Goal: Task Accomplishment & Management: Complete application form

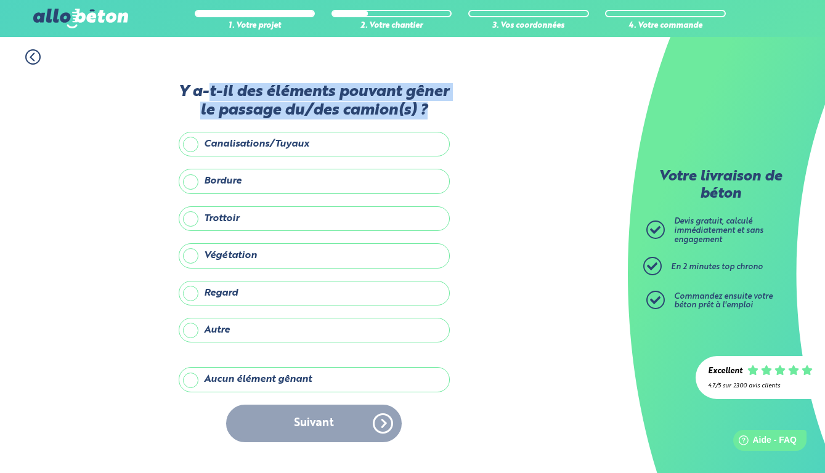
drag, startPoint x: 234, startPoint y: 80, endPoint x: 376, endPoint y: 113, distance: 146.2
click at [376, 113] on label "Y a-t-il des éléments pouvant gêner le passage du/des camion(s) ?" at bounding box center [314, 101] width 271 height 36
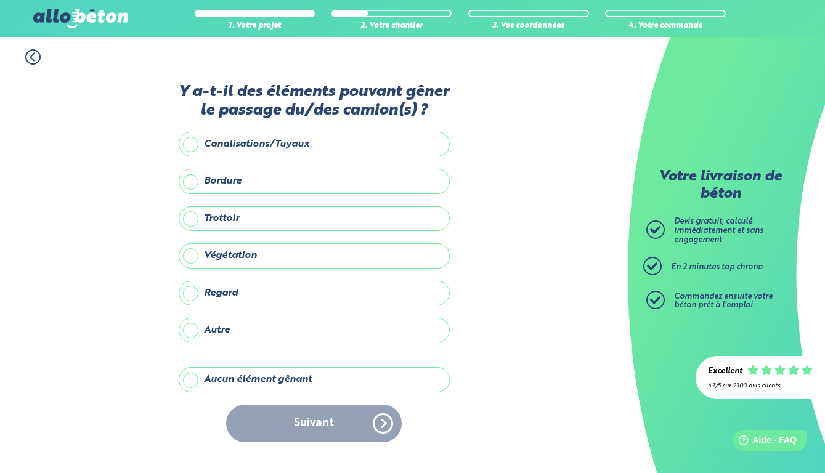
click at [237, 383] on label "Aucun élément gênant" at bounding box center [314, 379] width 271 height 25
click at [0, 0] on input "Aucun élément gênant" at bounding box center [0, 0] width 0 height 0
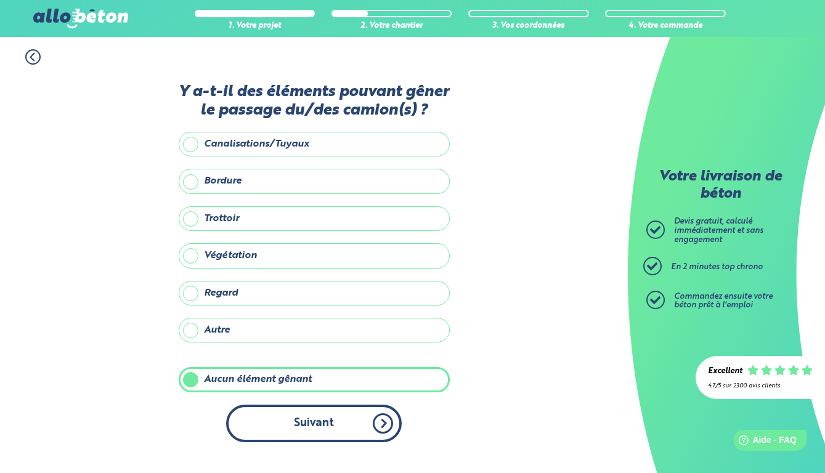
click at [313, 442] on button "Suivant" at bounding box center [314, 424] width 176 height 38
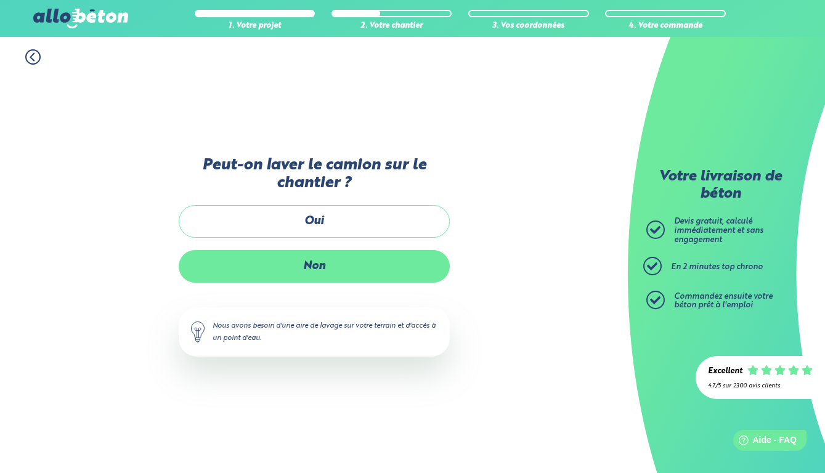
click at [333, 270] on label "Non" at bounding box center [314, 266] width 271 height 33
click at [0, 0] on input "Non" at bounding box center [0, 0] width 0 height 0
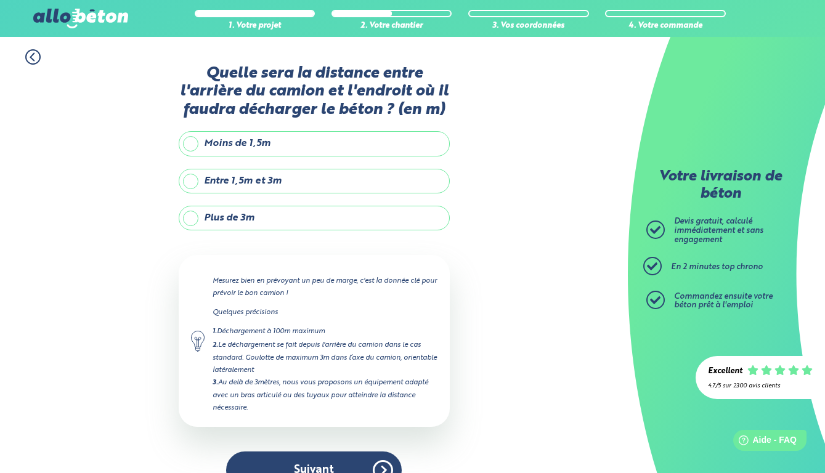
click at [261, 193] on label "Entre 1,5m et 3m" at bounding box center [314, 181] width 271 height 25
click at [0, 0] on input "Entre 1,5m et 3m" at bounding box center [0, 0] width 0 height 0
click at [260, 156] on label "Moins de 1,5m" at bounding box center [314, 143] width 271 height 25
click at [0, 0] on input "Moins de 1,5m" at bounding box center [0, 0] width 0 height 0
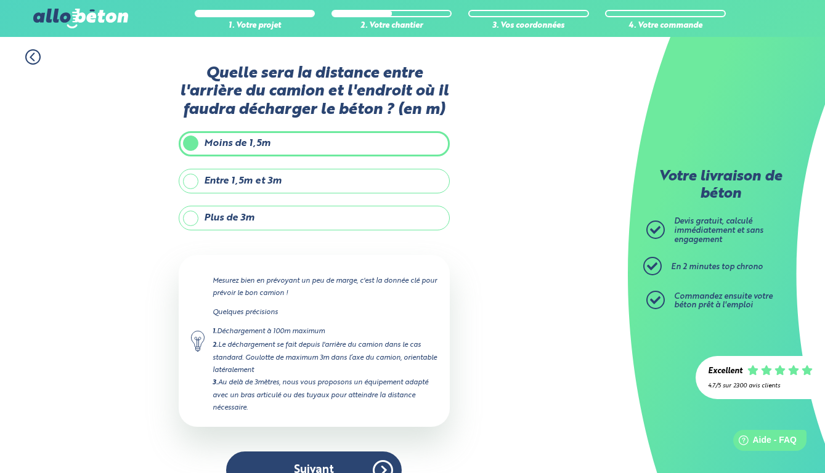
click at [268, 192] on label "Entre 1,5m et 3m" at bounding box center [314, 181] width 271 height 25
click at [0, 0] on input "Entre 1,5m et 3m" at bounding box center [0, 0] width 0 height 0
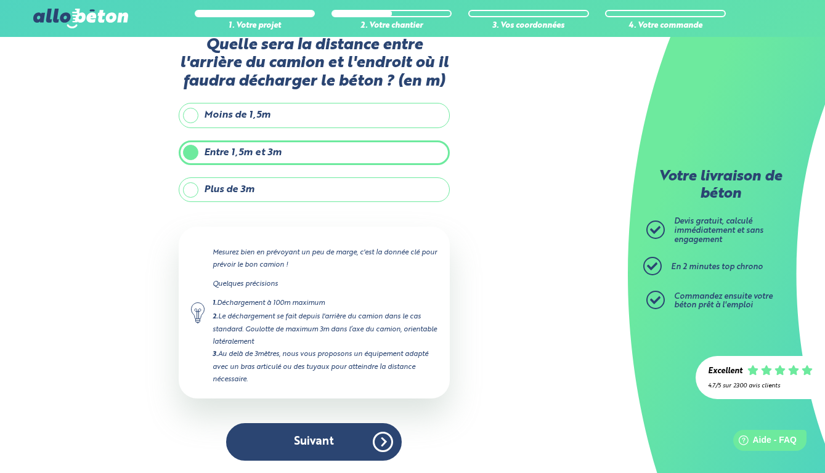
scroll to position [41, 0]
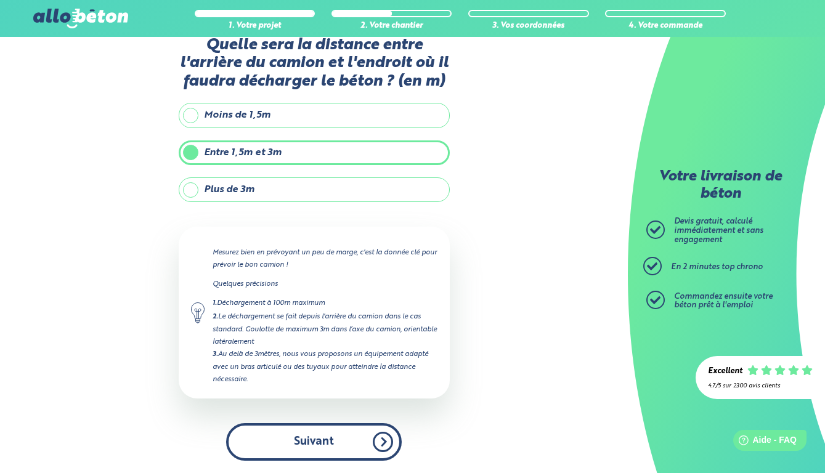
click at [301, 431] on button "Suivant" at bounding box center [314, 442] width 176 height 38
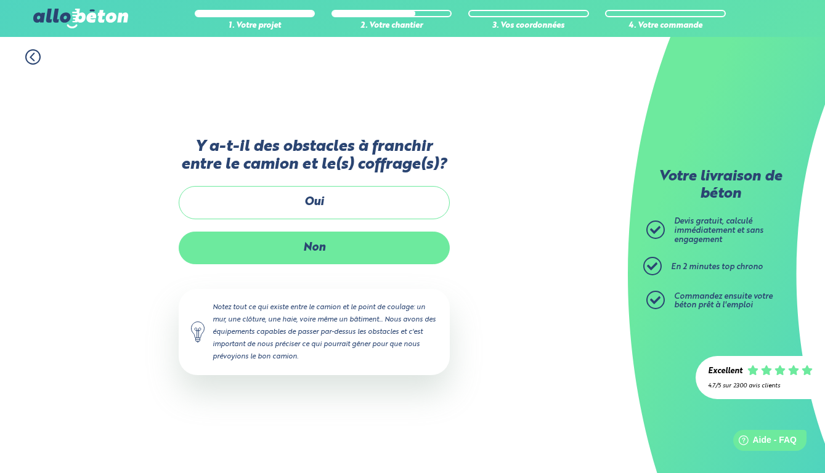
click at [312, 253] on label "Non" at bounding box center [314, 248] width 271 height 33
click at [0, 0] on input "Non" at bounding box center [0, 0] width 0 height 0
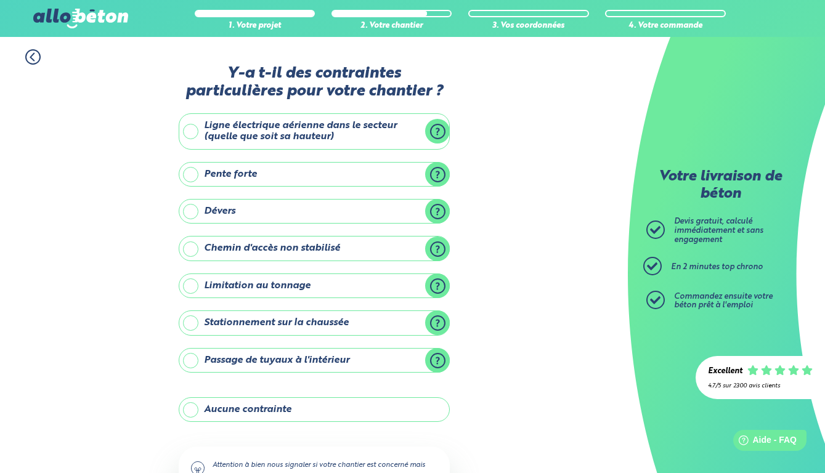
click at [230, 397] on label "Aucune contrainte" at bounding box center [314, 409] width 271 height 25
click at [0, 0] on input "Aucune contrainte" at bounding box center [0, 0] width 0 height 0
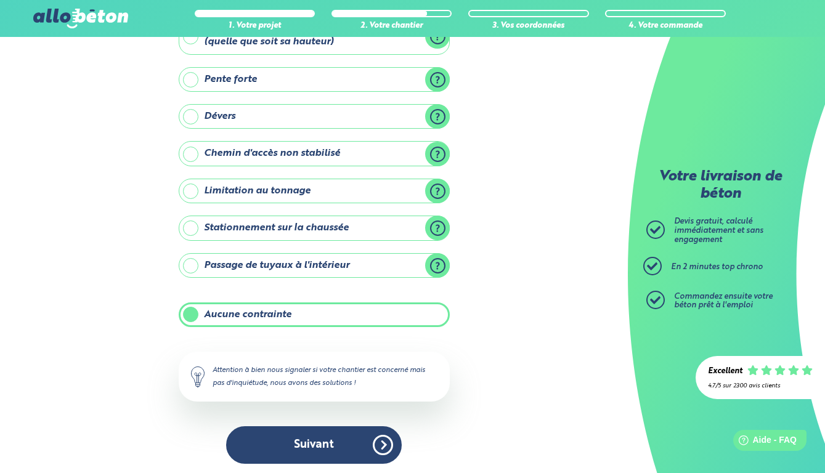
scroll to position [94, 0]
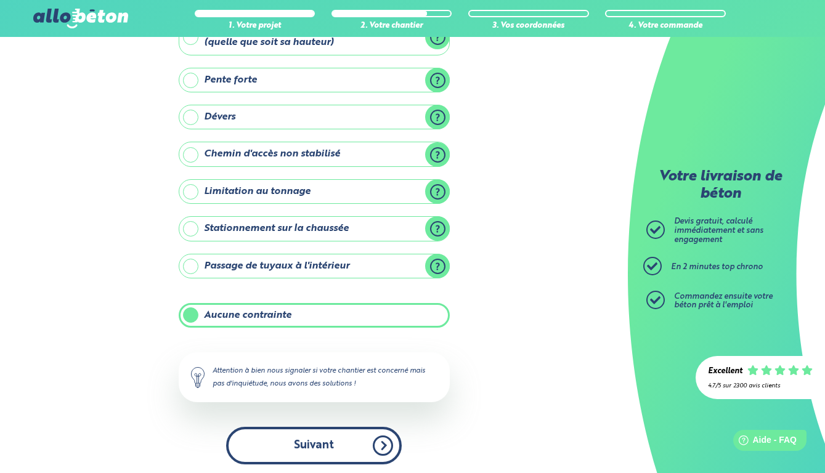
click at [325, 441] on button "Suivant" at bounding box center [314, 446] width 176 height 38
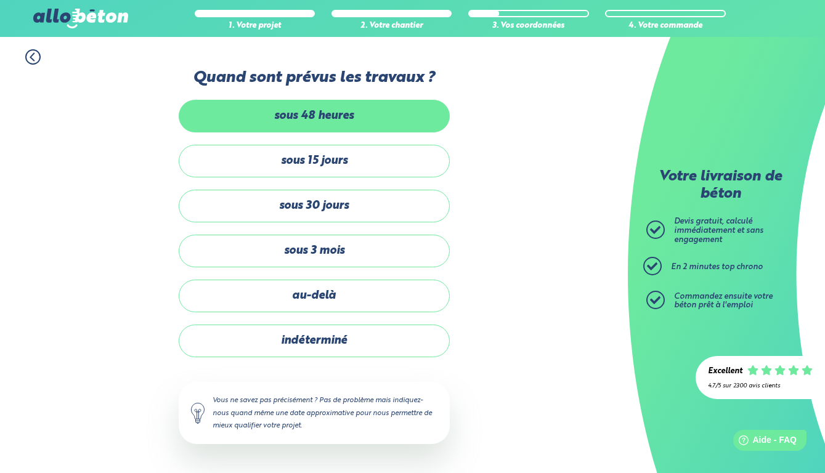
click at [331, 118] on label "sous 48 heures" at bounding box center [314, 116] width 271 height 33
click at [0, 0] on input "sous 48 heures" at bounding box center [0, 0] width 0 height 0
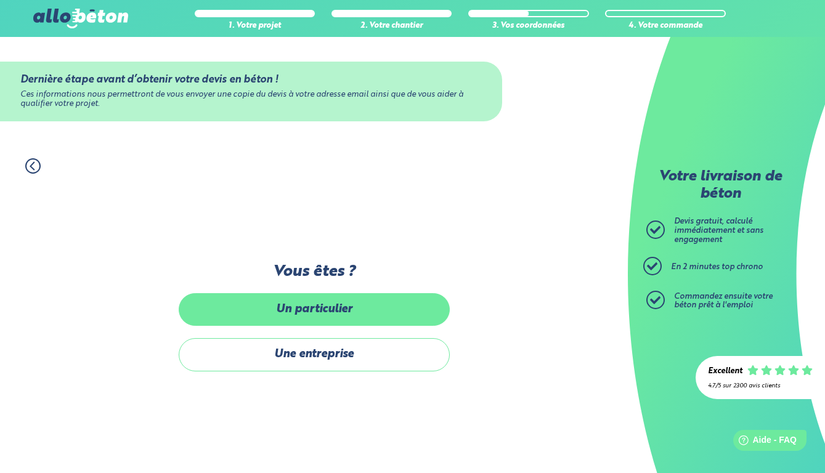
click at [338, 320] on label "Un particulier" at bounding box center [314, 309] width 271 height 33
click at [0, 0] on input "Un particulier" at bounding box center [0, 0] width 0 height 0
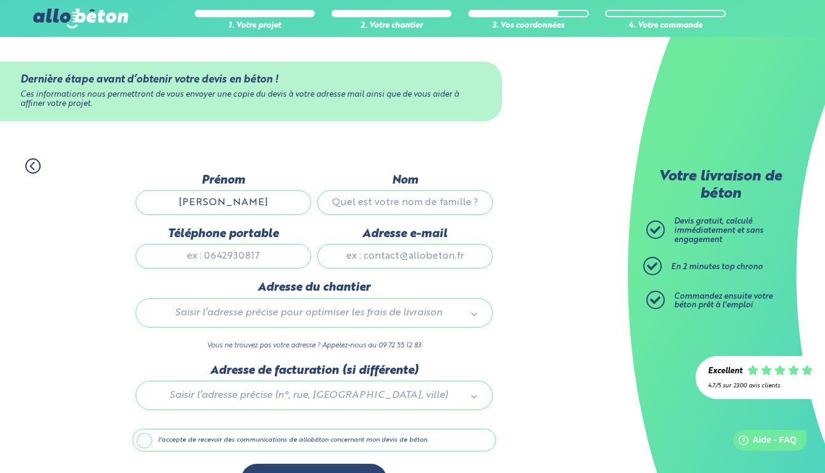
type input "[PERSON_NAME]"
type input "o"
type input "Toureille"
type input "0664092729"
type input "[EMAIL_ADDRESS][DOMAIN_NAME]"
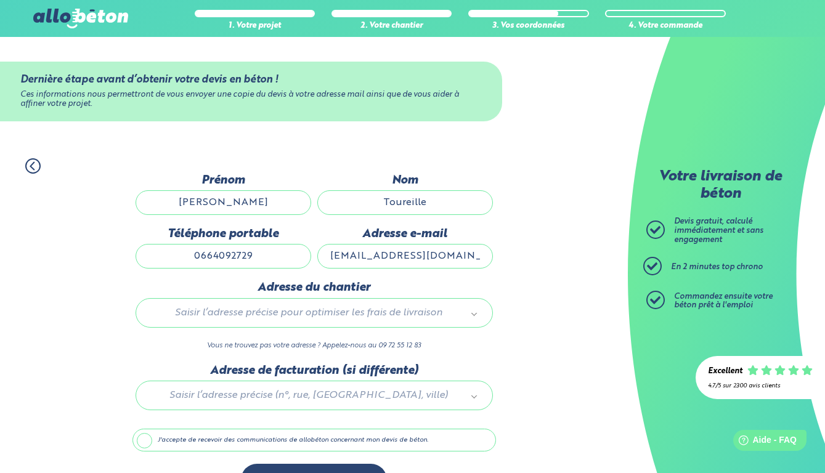
click at [329, 290] on label "Adresse du chantier" at bounding box center [314, 288] width 357 height 14
click at [327, 305] on div "Saisir l’adresse précise pour optimiser les frais de livraison" at bounding box center [314, 313] width 357 height 30
click at [323, 307] on div "Saisir l’adresse précise pour optimiser les frais de livraison" at bounding box center [314, 313] width 357 height 30
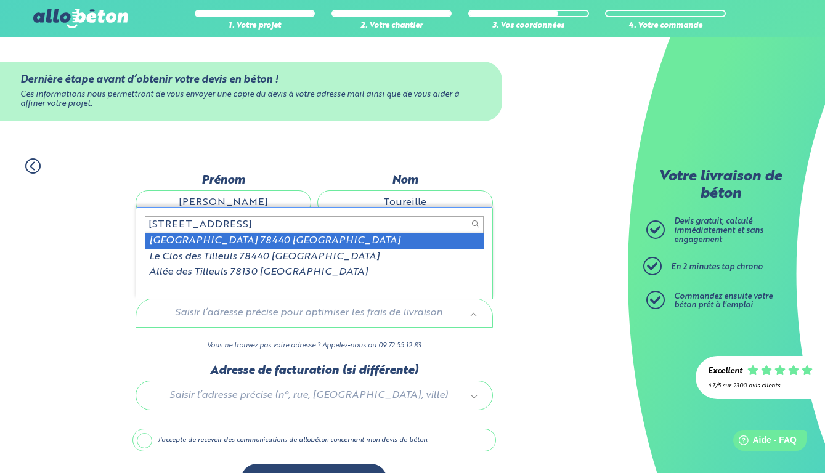
type input "[STREET_ADDRESS]"
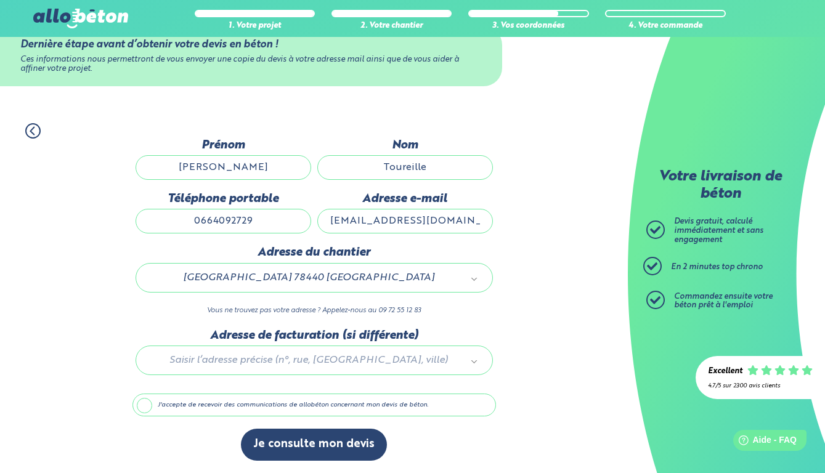
scroll to position [36, 0]
click at [278, 359] on div at bounding box center [314, 358] width 364 height 59
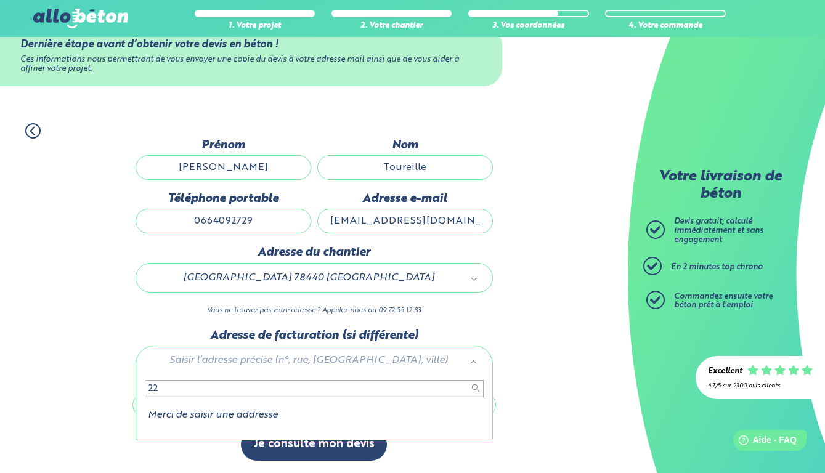
type input "2"
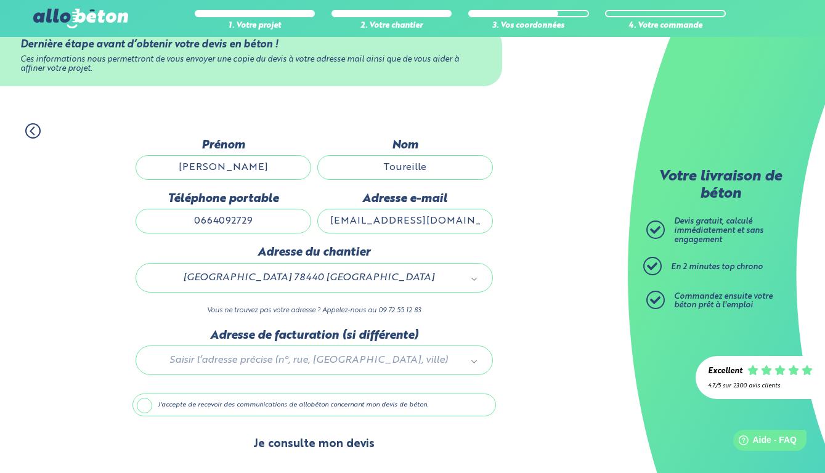
click at [320, 454] on button "Je consulte mon devis" at bounding box center [314, 444] width 146 height 31
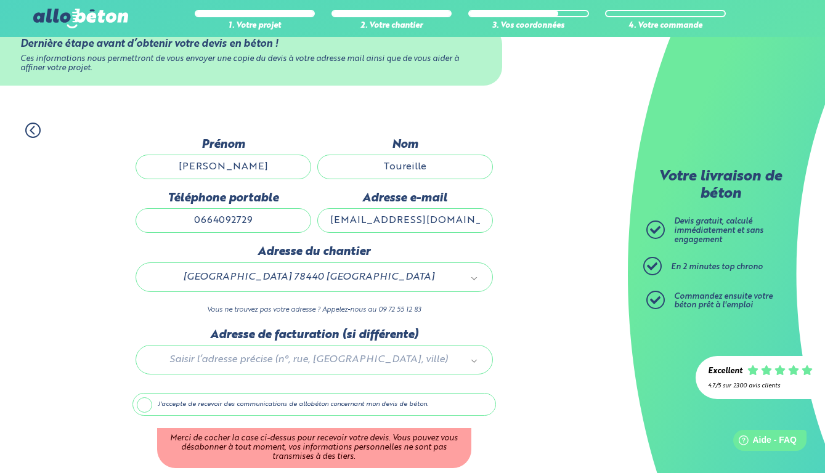
click at [144, 405] on label "J'accepte de recevoir des communications de allobéton concernant mon devis de b…" at bounding box center [314, 404] width 364 height 23
click at [0, 0] on input "J'accepte de recevoir des communications de allobéton concernant mon devis de b…" at bounding box center [0, 0] width 0 height 0
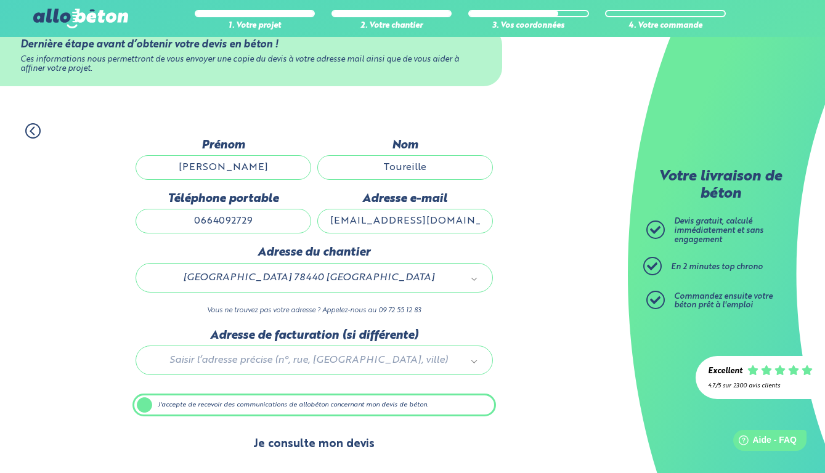
click at [353, 449] on button "Je consulte mon devis" at bounding box center [314, 444] width 146 height 31
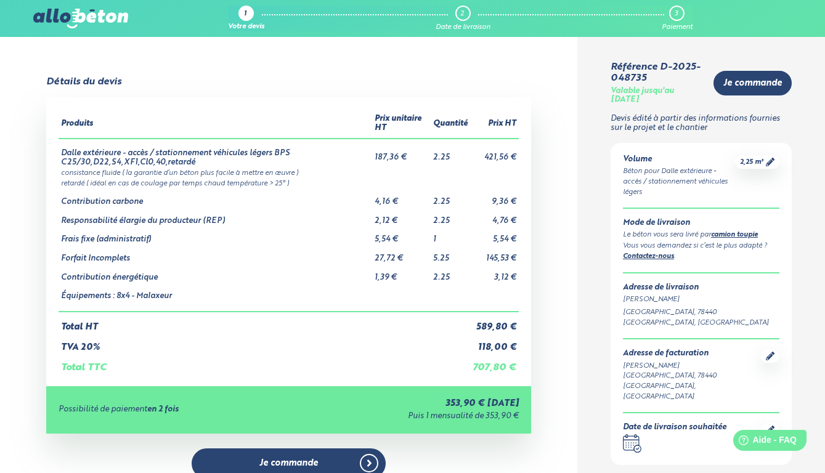
click at [771, 426] on icon at bounding box center [770, 430] width 9 height 9
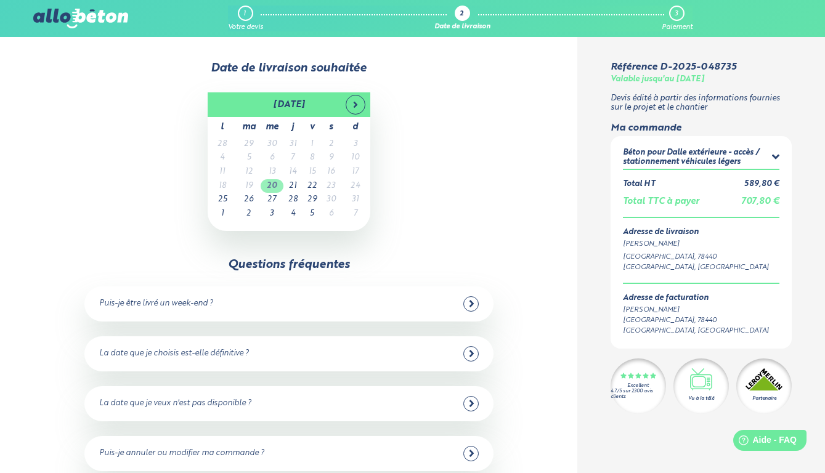
click at [276, 183] on td "20" at bounding box center [272, 186] width 23 height 14
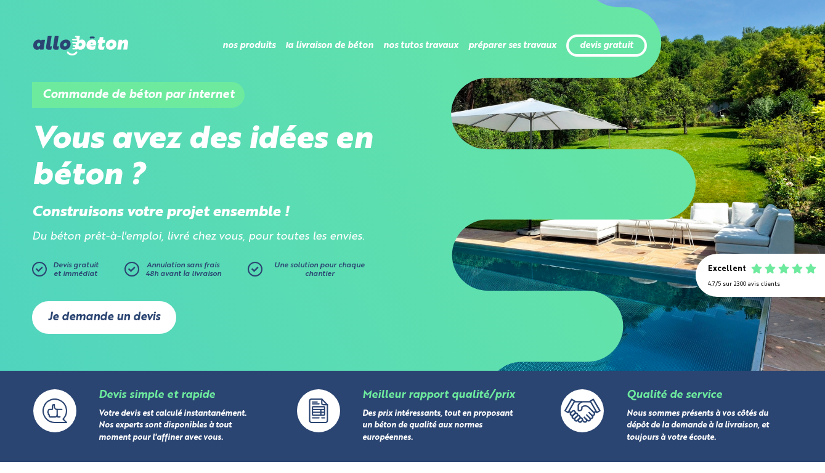
click at [118, 326] on link "Je demande un devis" at bounding box center [104, 317] width 144 height 33
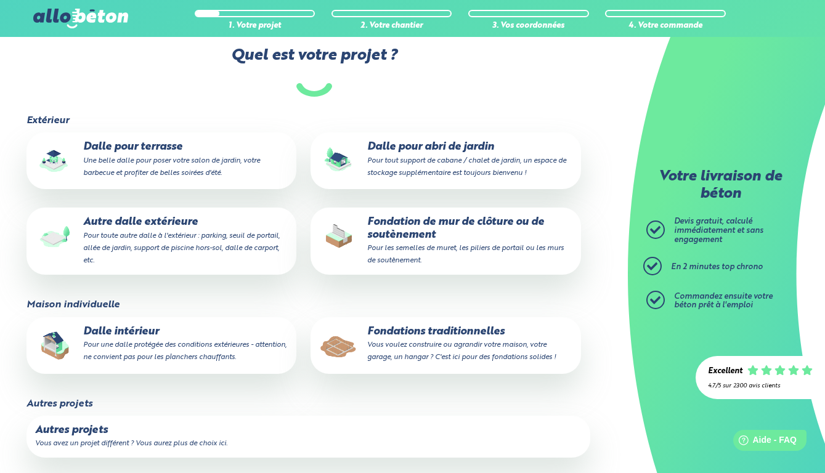
scroll to position [197, 0]
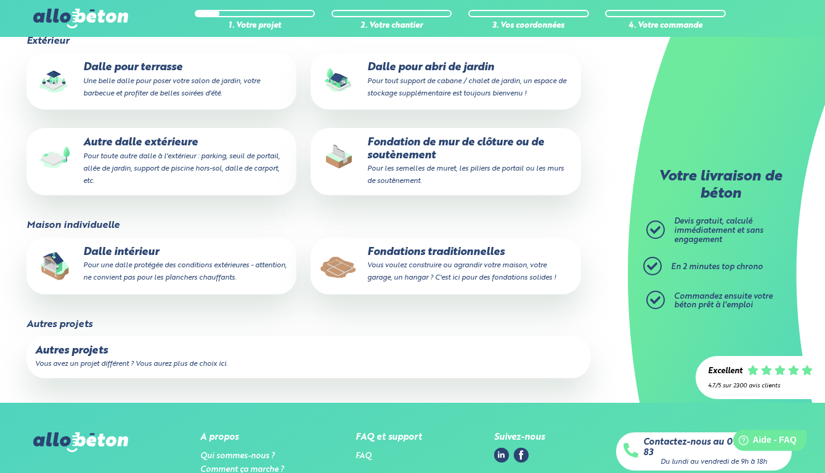
click at [176, 359] on label "Autres projets Vous avez un projet différent ? Vous aurez plus de choix ici." at bounding box center [308, 357] width 564 height 42
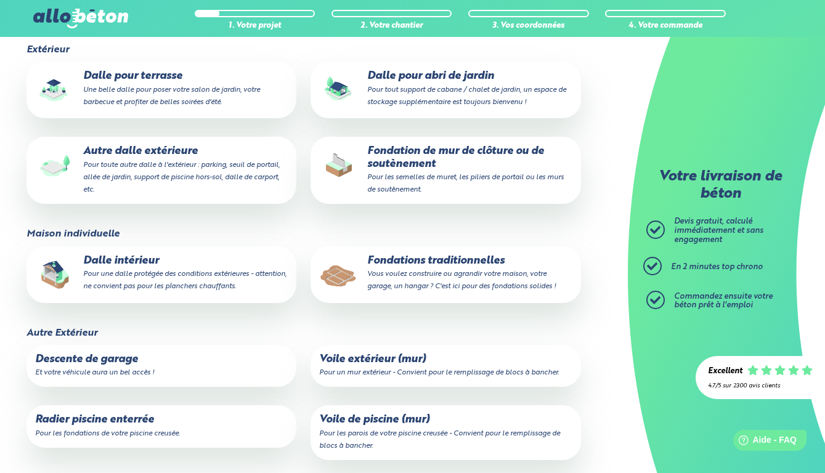
scroll to position [102, 0]
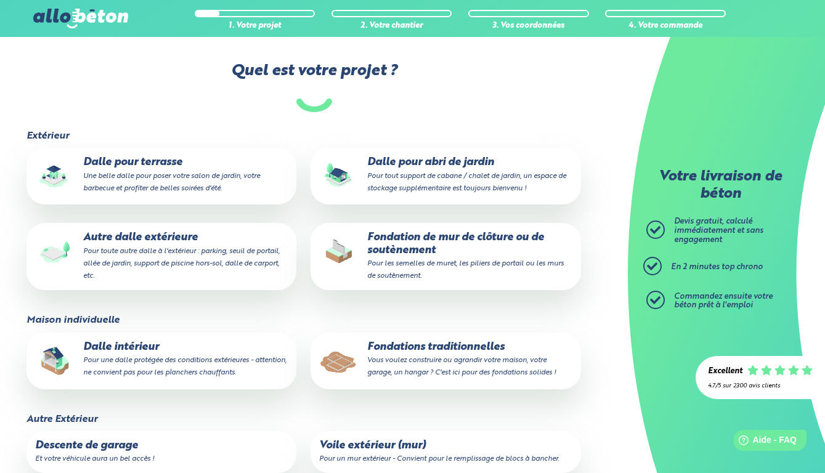
click at [174, 256] on p "Autre dalle extérieure Pour toute autre dalle à l'extérieur : parking, seuil de…" at bounding box center [161, 257] width 253 height 50
click at [0, 0] on input "Autre dalle extérieure Pour toute autre dalle à l'extérieur : parking, seuil de…" at bounding box center [0, 0] width 0 height 0
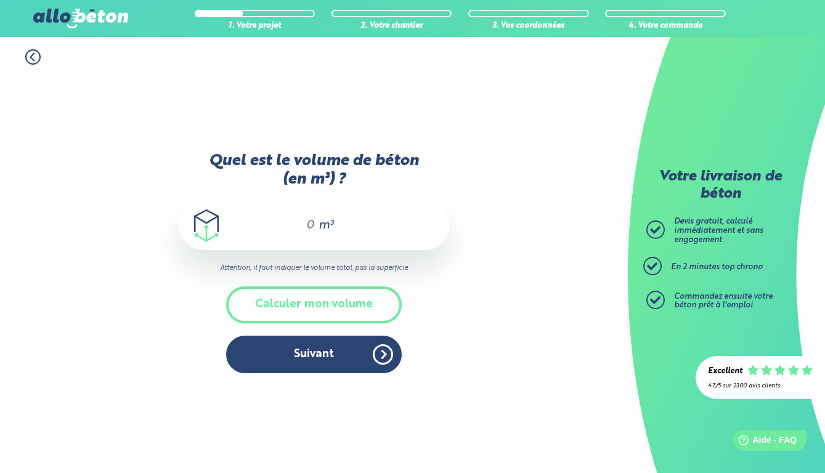
click at [315, 225] on div "m³" at bounding box center [314, 225] width 271 height 49
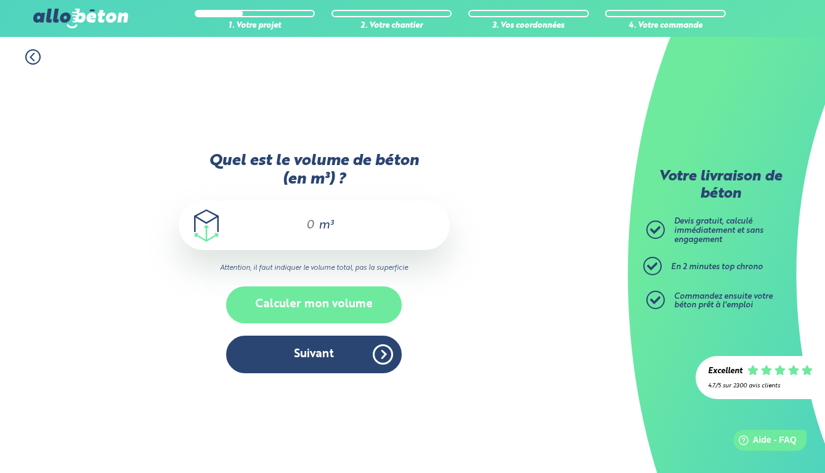
click at [323, 319] on button "Calculer mon volume" at bounding box center [314, 305] width 176 height 36
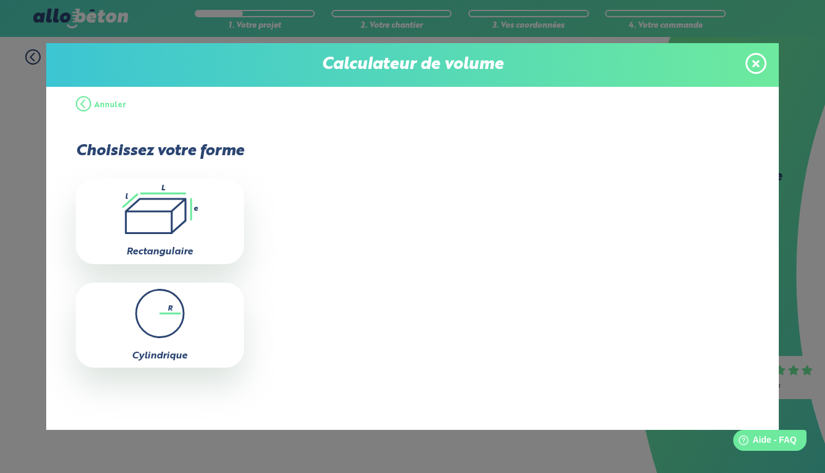
click at [161, 221] on icon ".icon-calc-rectanglea{fill:none;stroke-linecap:round;stroke-width:3px;stroke:#6…" at bounding box center [160, 209] width 156 height 49
type input "0"
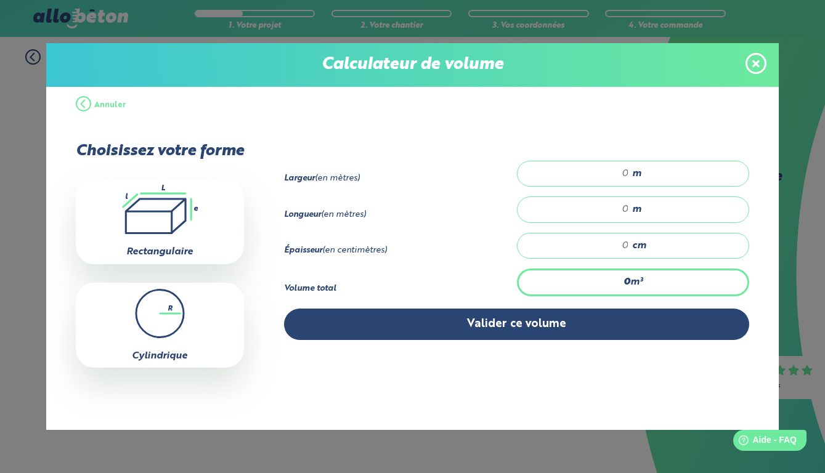
click at [629, 176] on input "number" at bounding box center [579, 174] width 99 height 12
type input "1"
type input "1.70"
click at [629, 214] on input "number" at bounding box center [579, 209] width 99 height 12
type input "2"
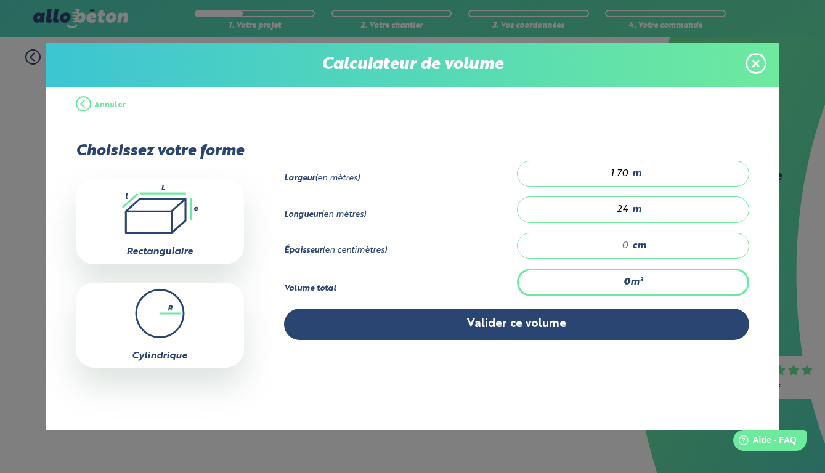
type input "24"
click at [640, 251] on span "cm" at bounding box center [639, 245] width 14 height 11
type input "1.632"
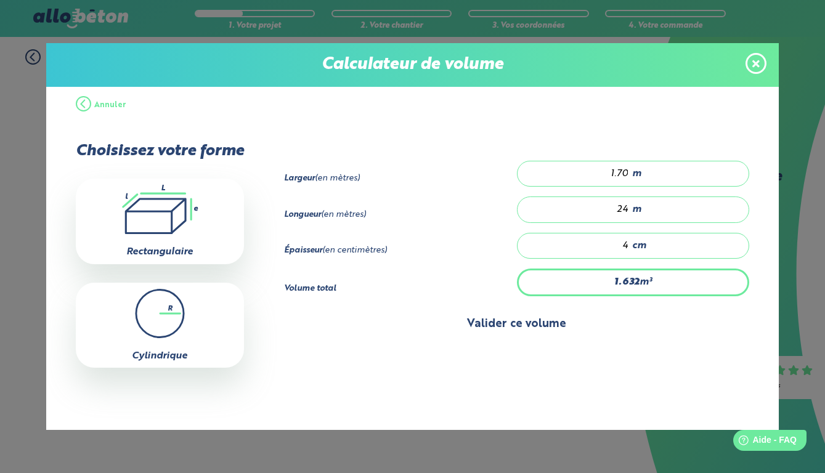
type input "4"
click at [606, 327] on button "Valider ce volume" at bounding box center [516, 324] width 465 height 31
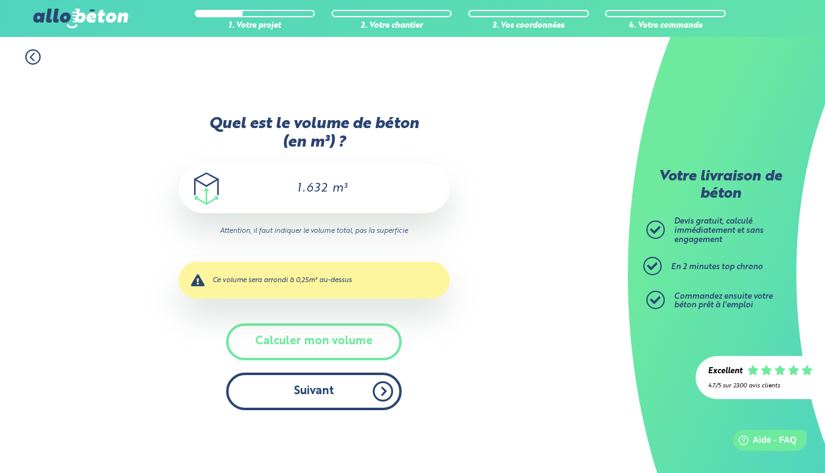
click at [327, 396] on button "Suivant" at bounding box center [314, 392] width 176 height 38
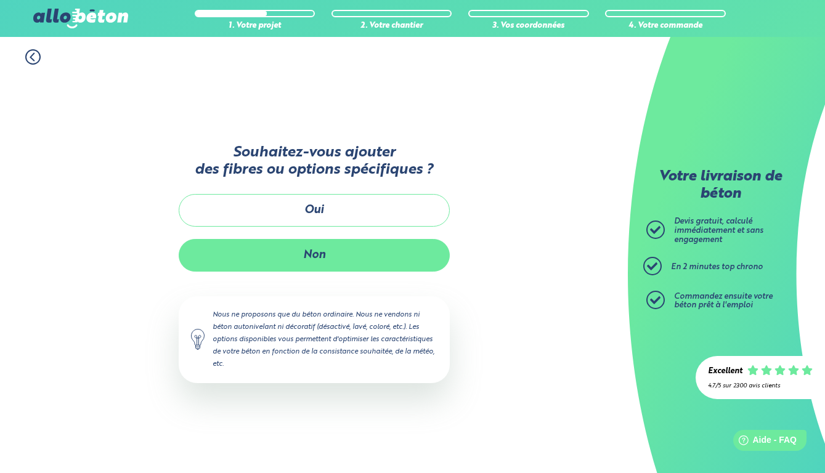
click at [322, 264] on button "Non" at bounding box center [314, 255] width 271 height 33
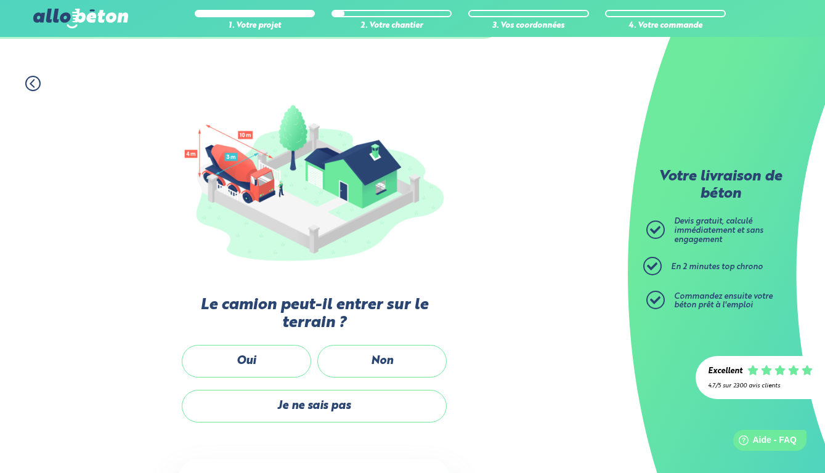
scroll to position [107, 0]
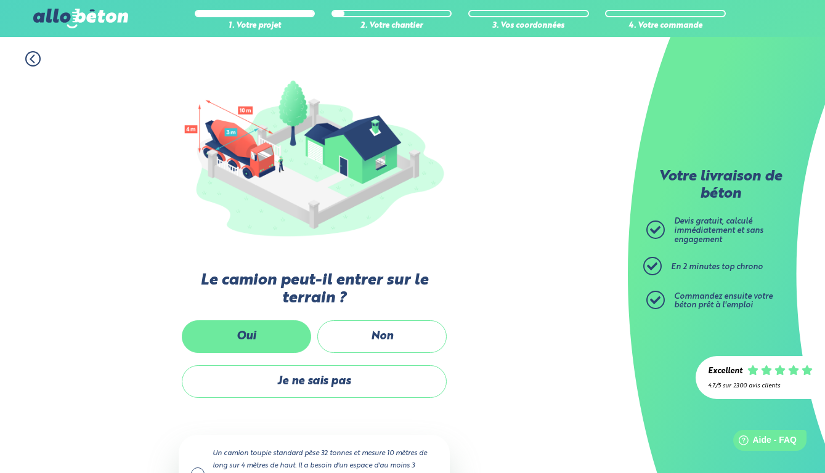
click at [273, 322] on label "Oui" at bounding box center [246, 336] width 129 height 33
click at [0, 0] on input "Oui" at bounding box center [0, 0] width 0 height 0
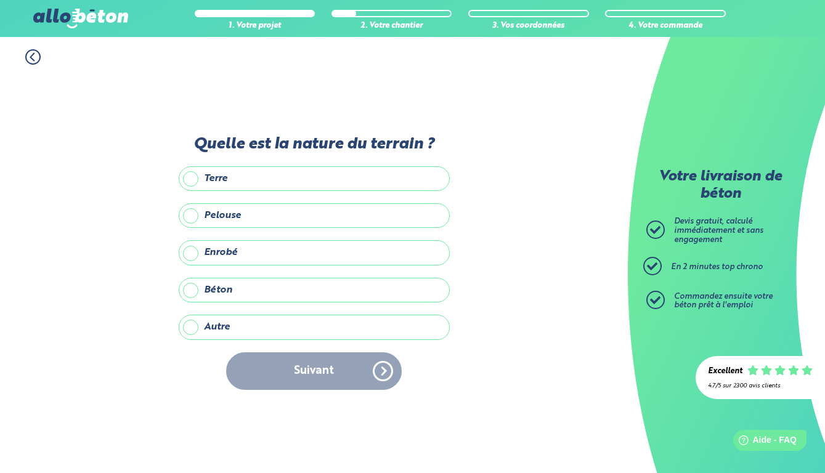
click at [243, 319] on label "Autre" at bounding box center [314, 327] width 271 height 25
click at [0, 0] on input "Autre" at bounding box center [0, 0] width 0 height 0
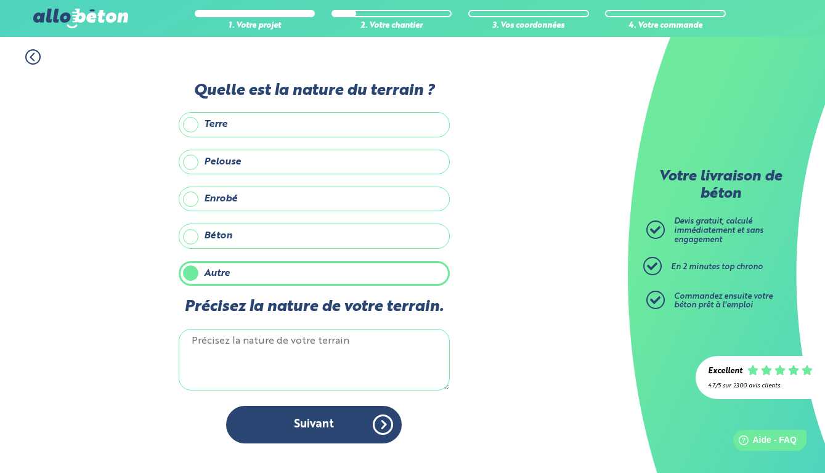
click at [244, 351] on textarea "Précisez la nature de votre terrain." at bounding box center [314, 360] width 271 height 62
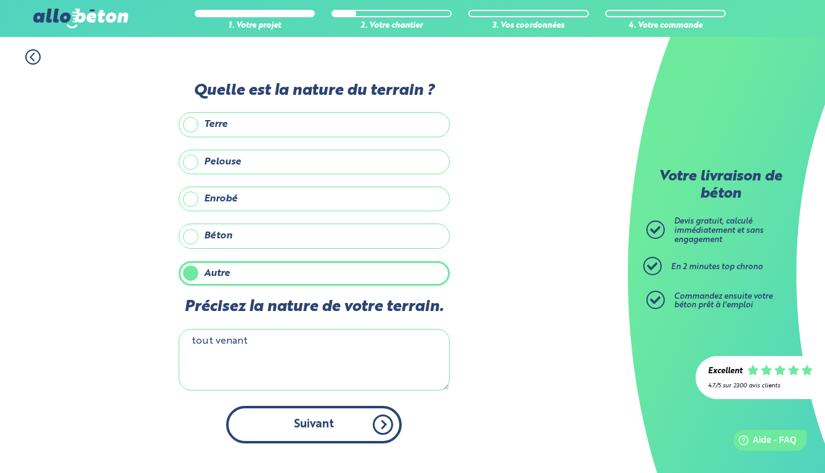
type textarea "tout venant"
click at [267, 436] on button "Suivant" at bounding box center [314, 425] width 176 height 38
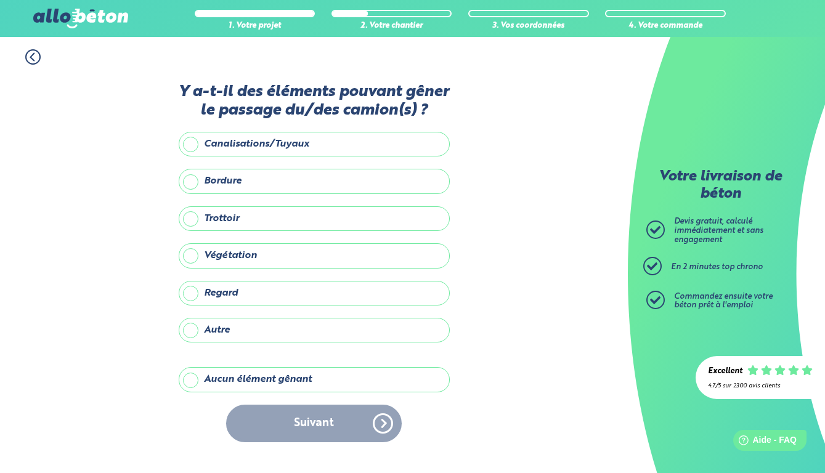
click at [241, 387] on label "Aucun élément gênant" at bounding box center [314, 379] width 271 height 25
click at [0, 0] on input "Aucun élément gênant" at bounding box center [0, 0] width 0 height 0
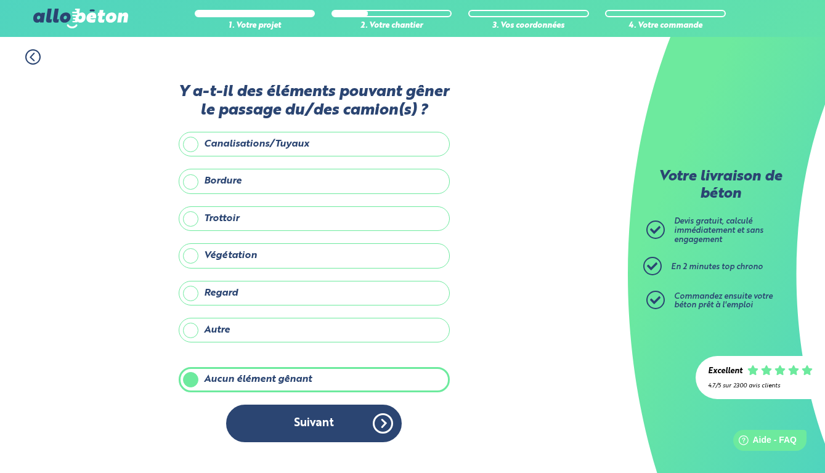
click at [293, 412] on div "Y a-t-il des éléments pouvant gêner le passage du/des camion(s) ? Canalisations…" at bounding box center [314, 269] width 271 height 372
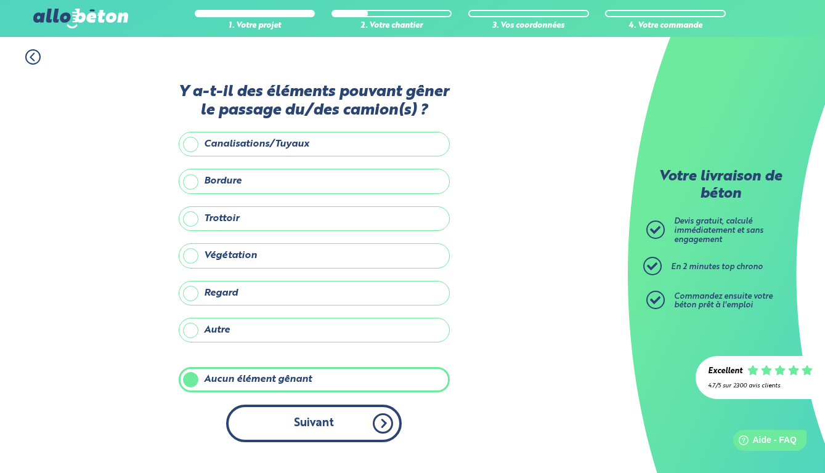
click at [293, 420] on button "Suivant" at bounding box center [314, 424] width 176 height 38
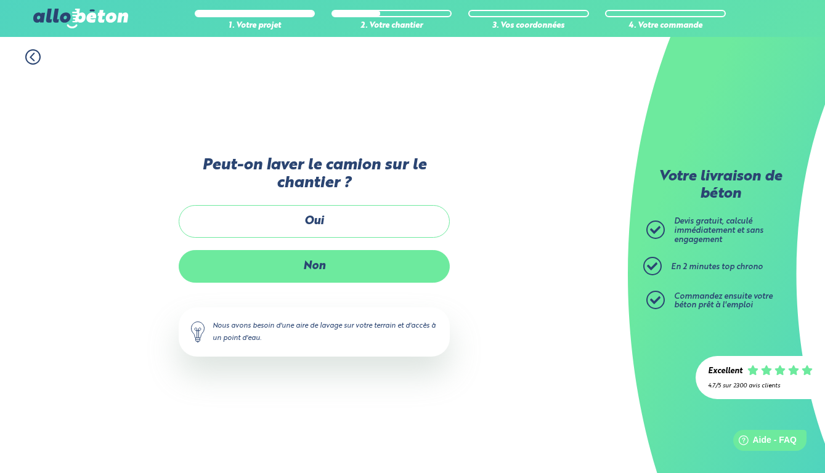
click at [314, 264] on label "Non" at bounding box center [314, 266] width 271 height 33
click at [0, 0] on input "Non" at bounding box center [0, 0] width 0 height 0
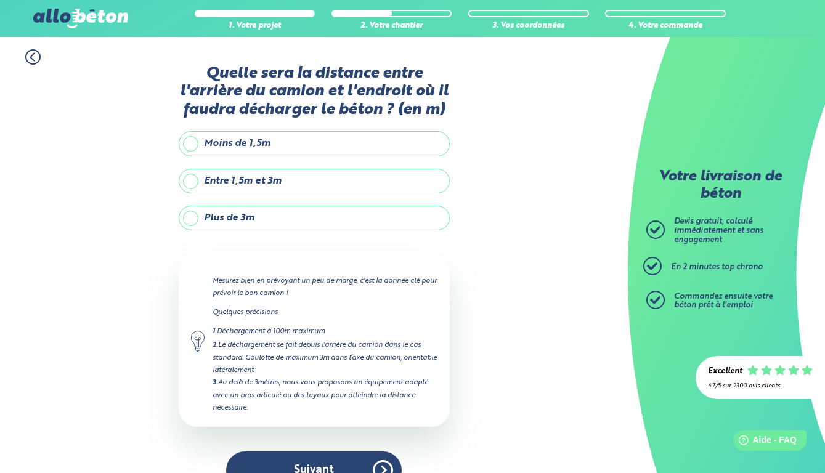
click at [254, 156] on label "Moins de 1,5m" at bounding box center [314, 143] width 271 height 25
click at [0, 0] on input "Moins de 1,5m" at bounding box center [0, 0] width 0 height 0
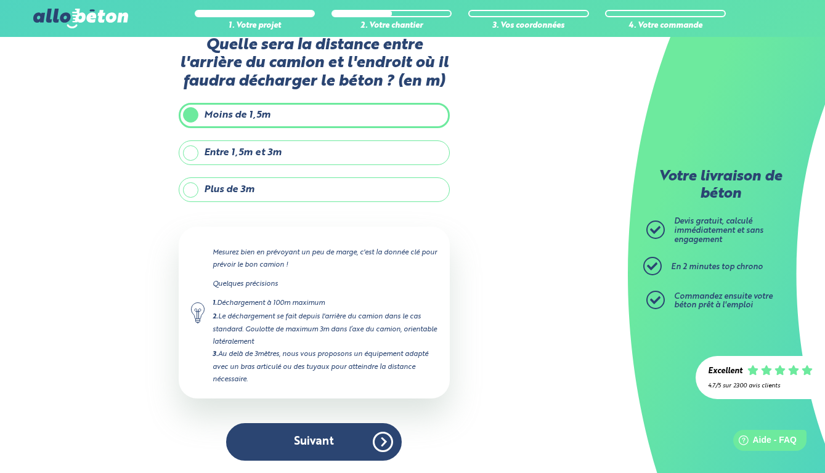
scroll to position [41, 0]
click at [223, 155] on label "Entre 1,5m et 3m" at bounding box center [314, 152] width 271 height 25
click at [0, 0] on input "Entre 1,5m et 3m" at bounding box center [0, 0] width 0 height 0
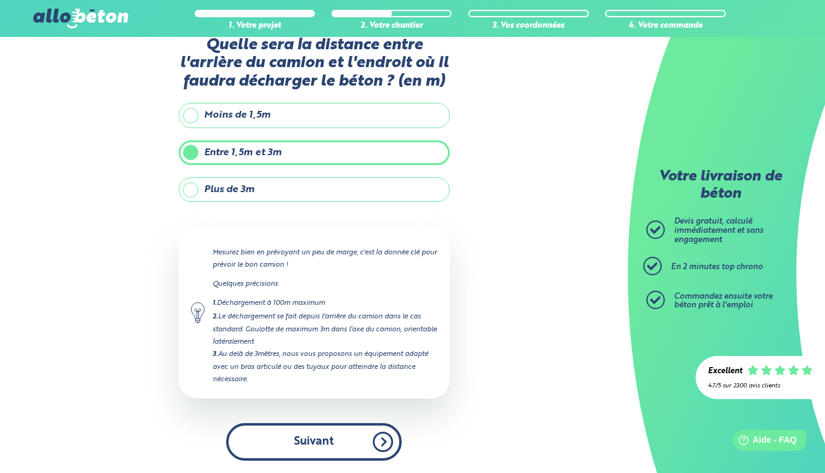
click at [321, 445] on button "Suivant" at bounding box center [314, 442] width 176 height 38
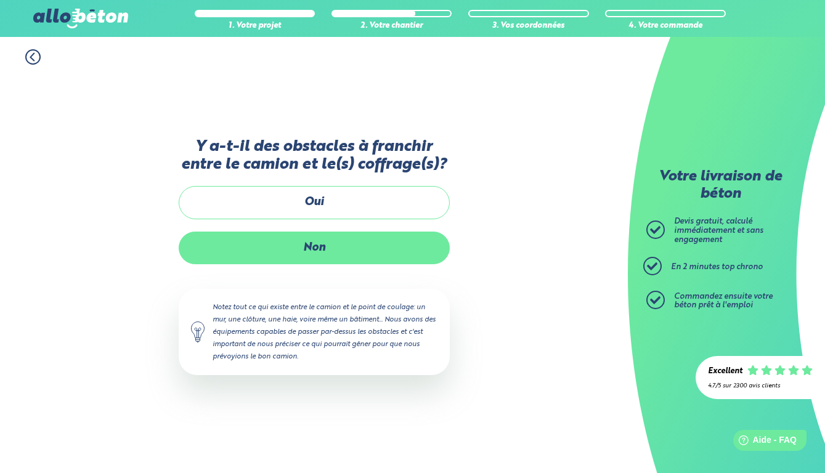
click at [286, 254] on label "Non" at bounding box center [314, 248] width 271 height 33
click at [0, 0] on input "Non" at bounding box center [0, 0] width 0 height 0
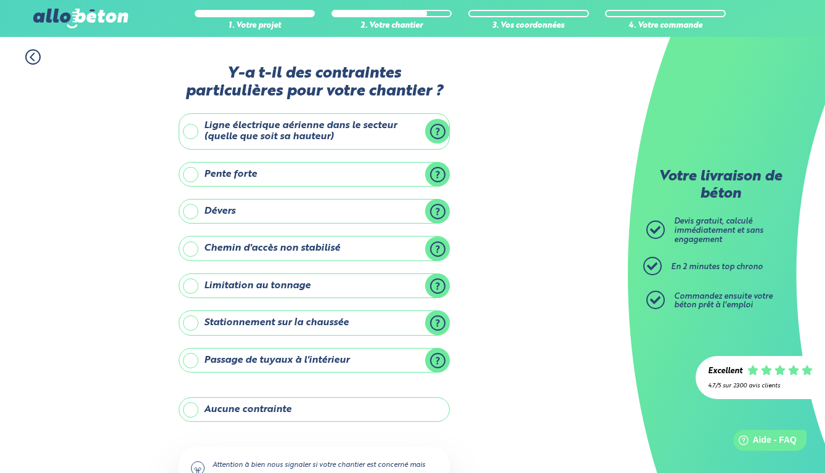
click at [266, 418] on label "Aucune contrainte" at bounding box center [314, 409] width 271 height 25
click at [0, 0] on input "Aucune contrainte" at bounding box center [0, 0] width 0 height 0
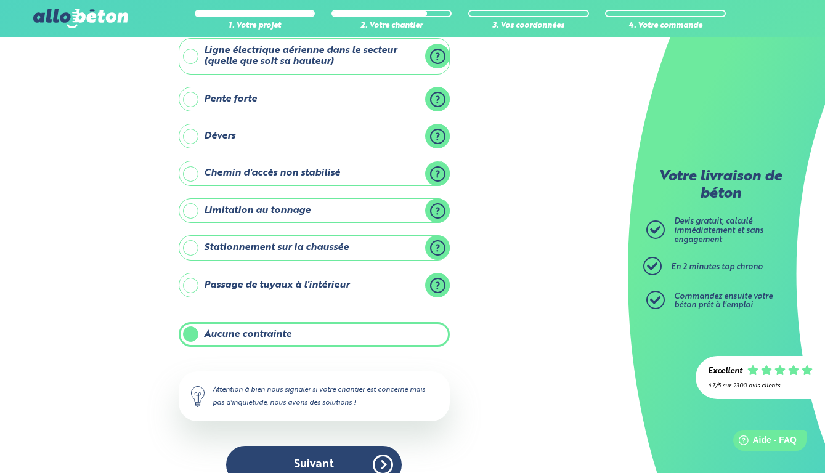
scroll to position [76, 0]
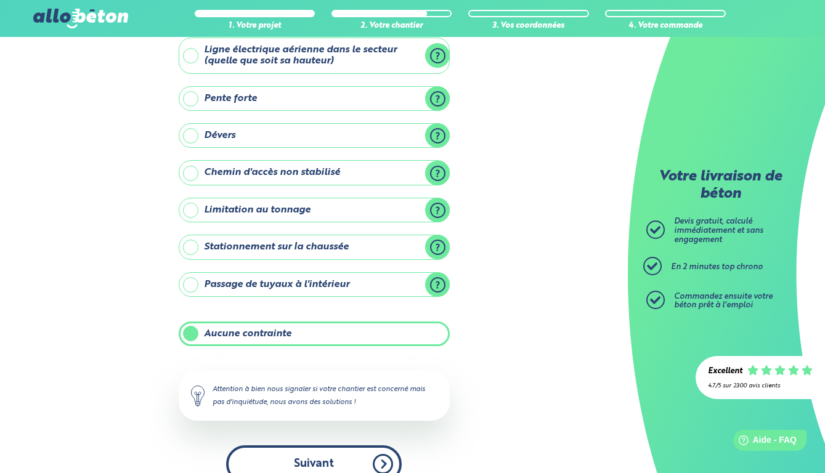
click at [308, 455] on button "Suivant" at bounding box center [314, 464] width 176 height 38
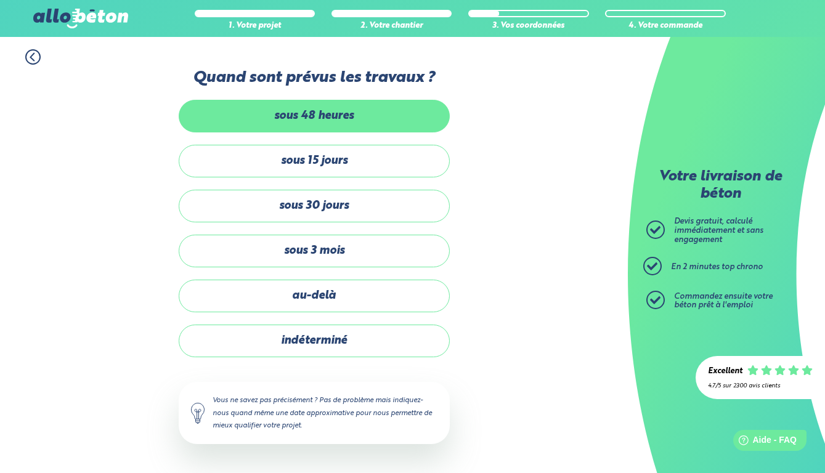
click at [321, 124] on label "sous 48 heures" at bounding box center [314, 116] width 271 height 33
click at [0, 0] on input "sous 48 heures" at bounding box center [0, 0] width 0 height 0
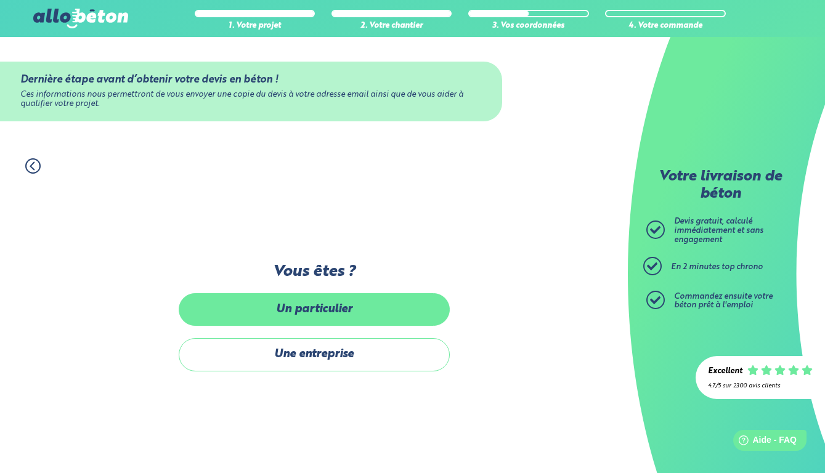
click at [323, 303] on label "Un particulier" at bounding box center [314, 309] width 271 height 33
click at [0, 0] on input "Un particulier" at bounding box center [0, 0] width 0 height 0
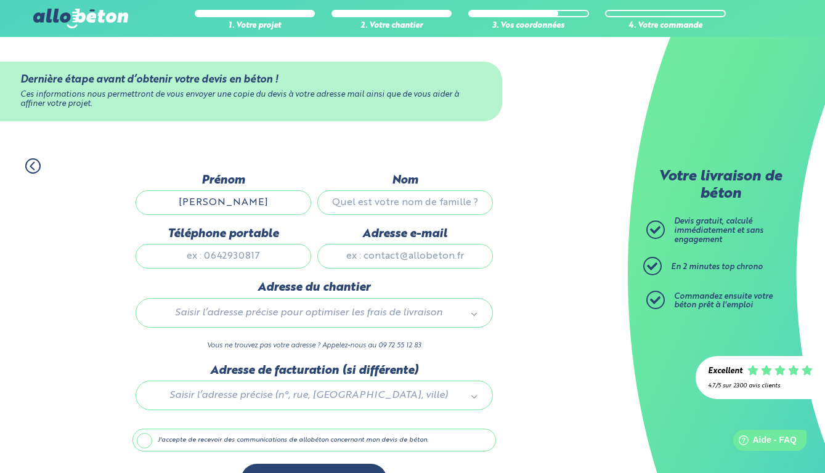
type input "[PERSON_NAME]"
type input "t"
type input "Toureille"
type input "0664092729"
type input "[EMAIL_ADDRESS][DOMAIN_NAME]"
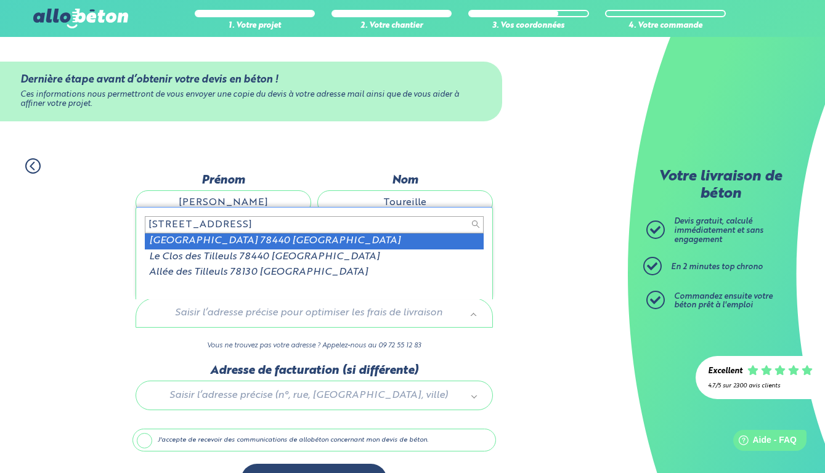
type input "[STREET_ADDRESS]"
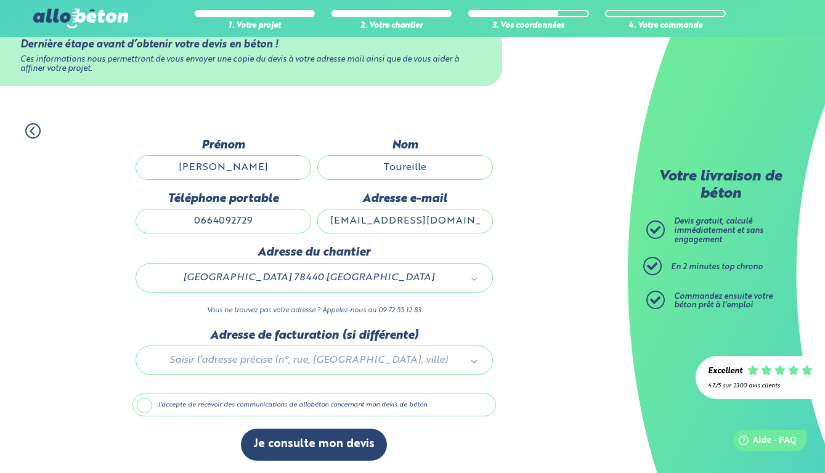
scroll to position [36, 0]
click at [139, 404] on label "J'accepte de recevoir des communications de allobéton concernant mon devis de b…" at bounding box center [314, 405] width 364 height 23
click at [0, 0] on input "J'accepte de recevoir des communications de allobéton concernant mon devis de b…" at bounding box center [0, 0] width 0 height 0
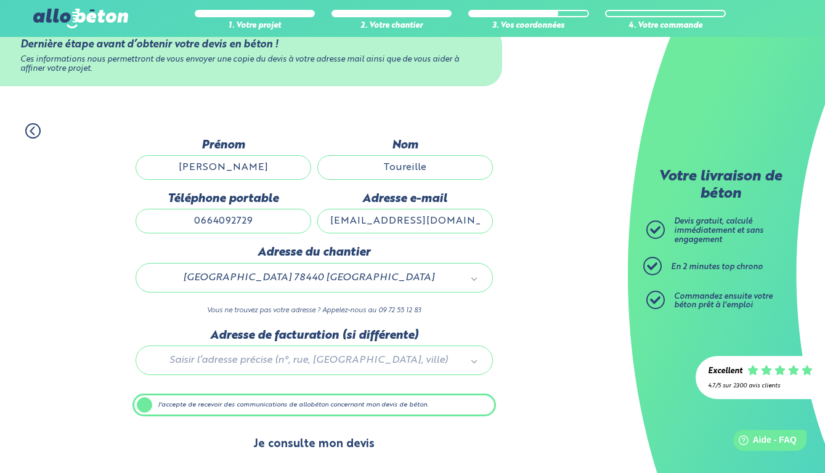
click at [336, 453] on button "Je consulte mon devis" at bounding box center [314, 444] width 146 height 31
